Goal: Find contact information: Find contact information

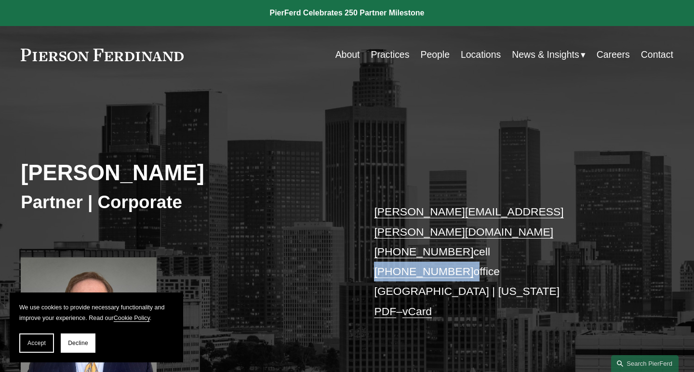
drag, startPoint x: 461, startPoint y: 252, endPoint x: 374, endPoint y: 254, distance: 87.8
click at [374, 254] on div "Steven C. Papkin Partner | Corporate steven.papkin@pierferd.com +1.310.415.6254…" at bounding box center [347, 248] width 694 height 288
copy p "+1.323.591.9635"
click at [429, 305] on link "vCard" at bounding box center [417, 311] width 29 height 13
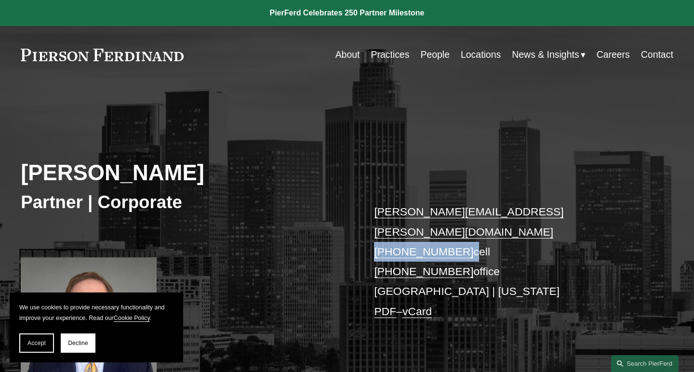
drag, startPoint x: 461, startPoint y: 232, endPoint x: 369, endPoint y: 234, distance: 91.6
click at [369, 234] on div "Steven C. Papkin Partner | Corporate steven.papkin@pierferd.com +1.310.415.6254…" at bounding box center [347, 248] width 694 height 288
copy p "+1.310.415.6254"
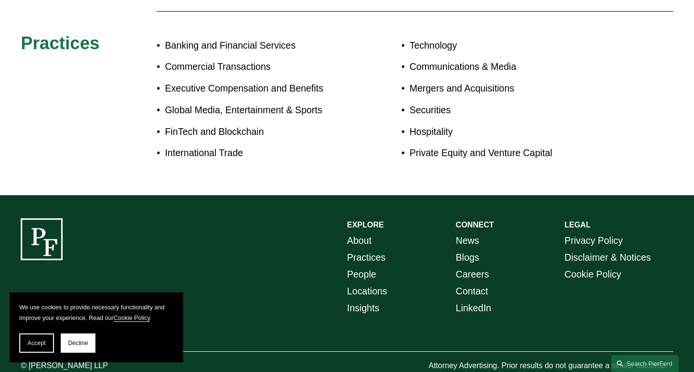
scroll to position [551, 0]
click at [35, 347] on button "Accept" at bounding box center [36, 343] width 35 height 19
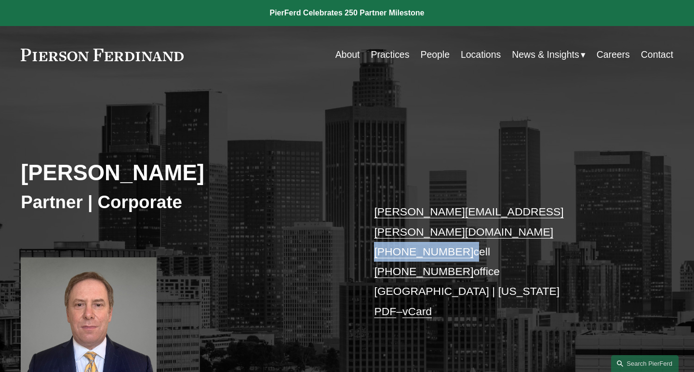
scroll to position [0, 0]
click at [485, 53] on link "Locations" at bounding box center [481, 54] width 40 height 19
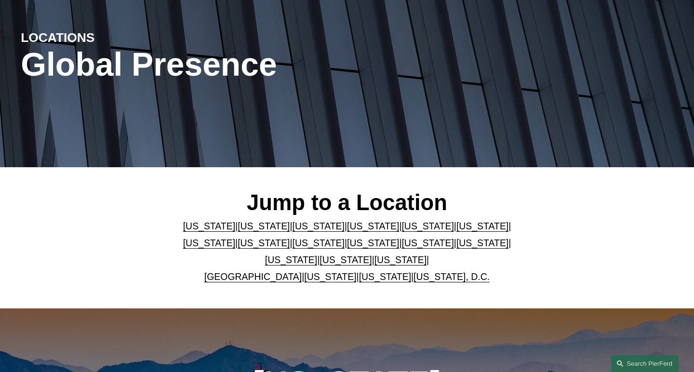
click at [250, 229] on link "[US_STATE]" at bounding box center [264, 226] width 52 height 11
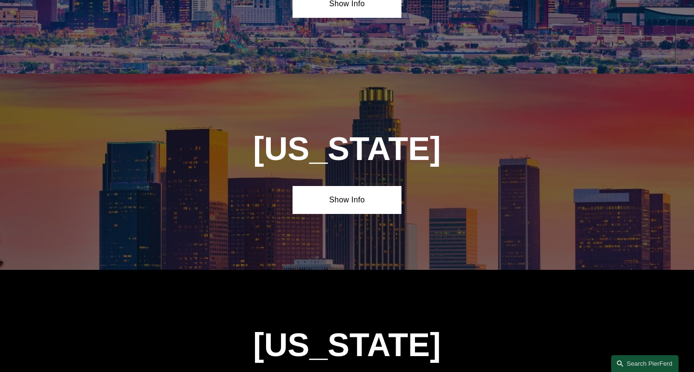
scroll to position [607, 0]
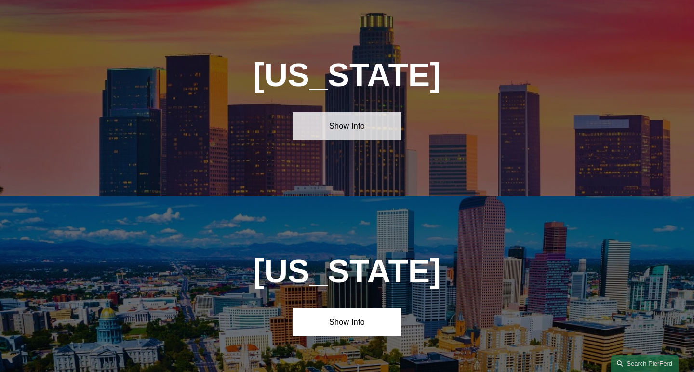
click at [339, 132] on link "Show Info" at bounding box center [347, 126] width 109 height 28
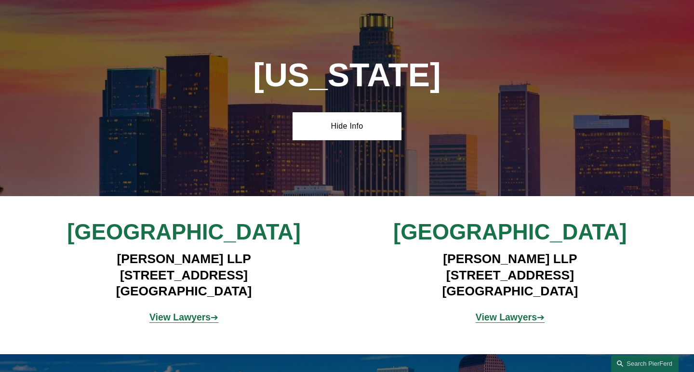
drag, startPoint x: 119, startPoint y: 234, endPoint x: 269, endPoint y: 301, distance: 164.0
click at [271, 302] on div "[GEOGRAPHIC_DATA] [PERSON_NAME] LLP [STREET_ADDRESS] View Lawyers ➔ [GEOGRAPHIC…" at bounding box center [347, 275] width 694 height 112
copy div "Los Angeles [PERSON_NAME] LLP [STREET_ADDRESS]"
click at [210, 316] on span "View Lawyers ➔" at bounding box center [183, 317] width 69 height 11
click at [196, 310] on p "View Lawyers ➔" at bounding box center [183, 317] width 217 height 17
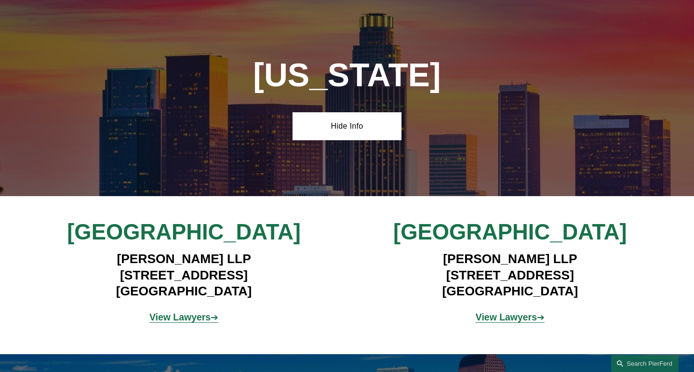
drag, startPoint x: 112, startPoint y: 292, endPoint x: 272, endPoint y: 292, distance: 160.1
click at [272, 292] on h4 "[PERSON_NAME] LLP [STREET_ADDRESS]" at bounding box center [184, 275] width 272 height 48
copy h4 "[GEOGRAPHIC_DATA]"
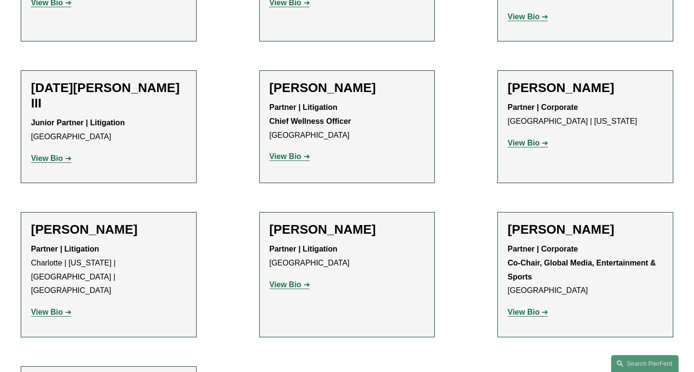
scroll to position [963, 0]
